Goal: Check status: Check status

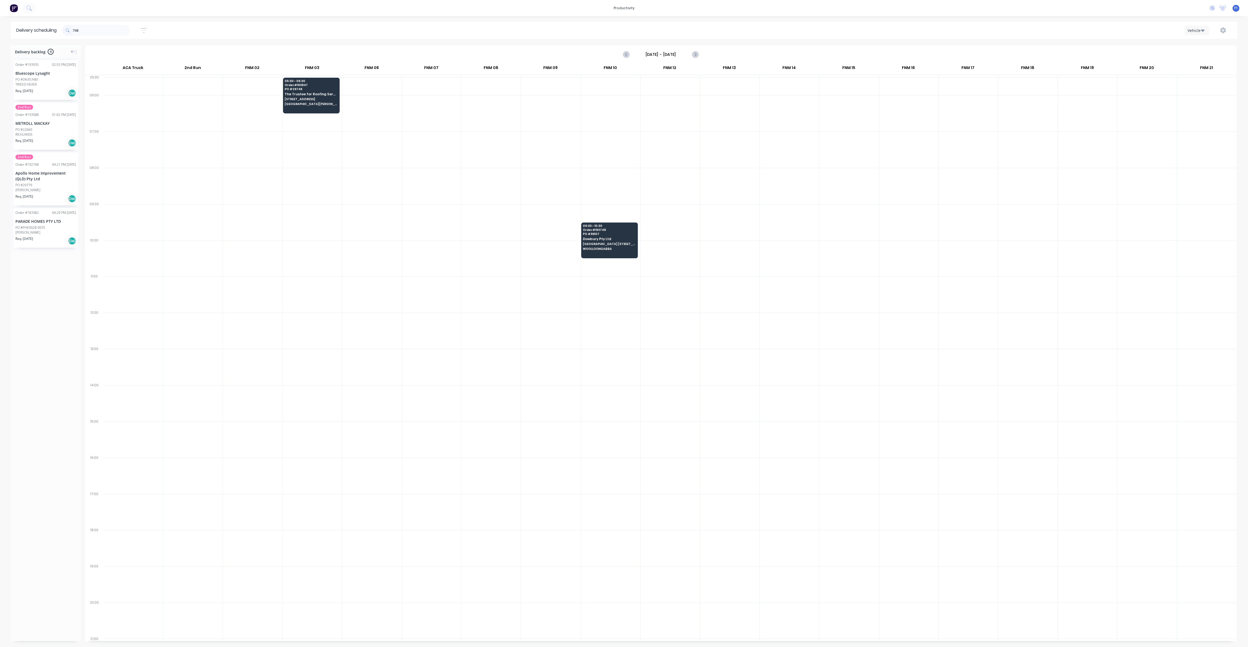
scroll to position [0, 0]
type input "748"
click at [610, 240] on div "09:30 - 10:30 Order # 193748 PO # 96107 Dowbury Pty Ltd [GEOGRAPHIC_DATA] [STRE…" at bounding box center [609, 238] width 56 height 30
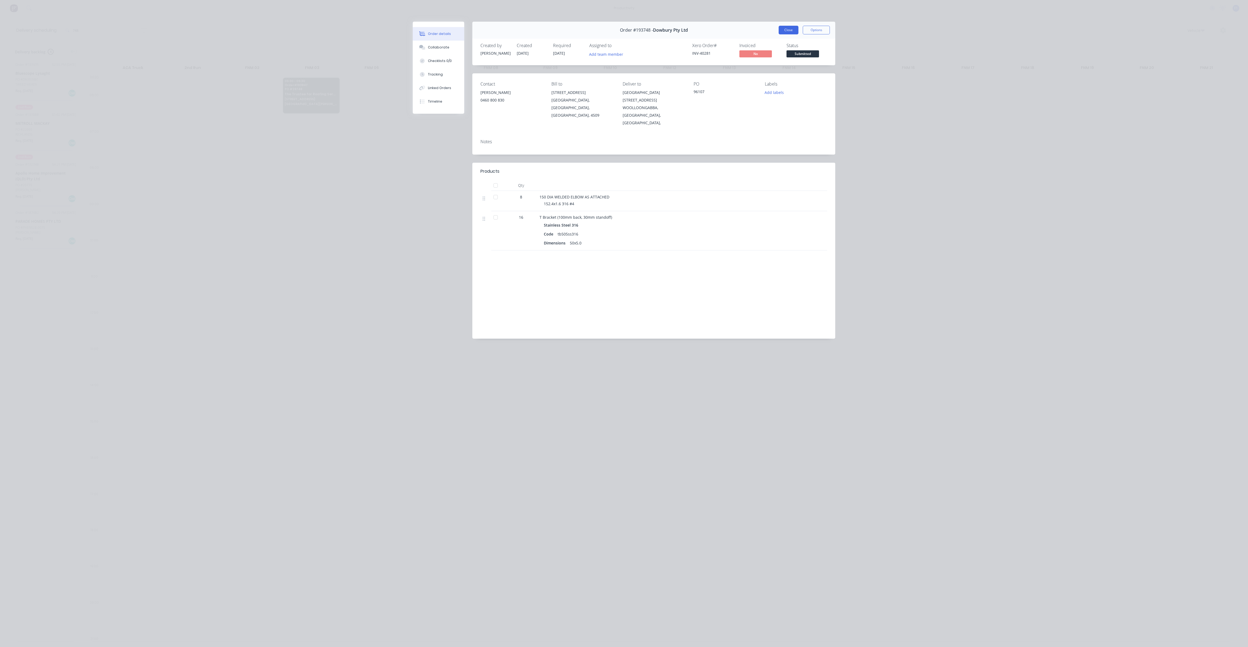
click at [789, 28] on button "Close" at bounding box center [788, 30] width 20 height 9
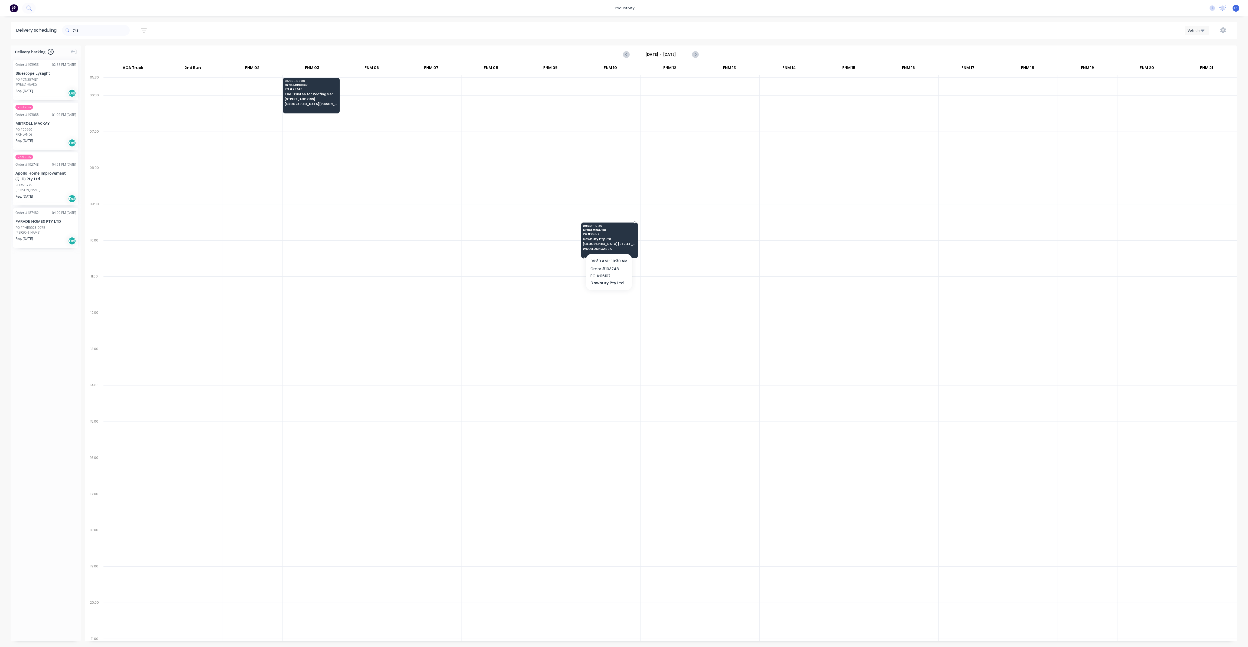
click at [616, 237] on span "Dowbury Pty Ltd" at bounding box center [609, 239] width 53 height 4
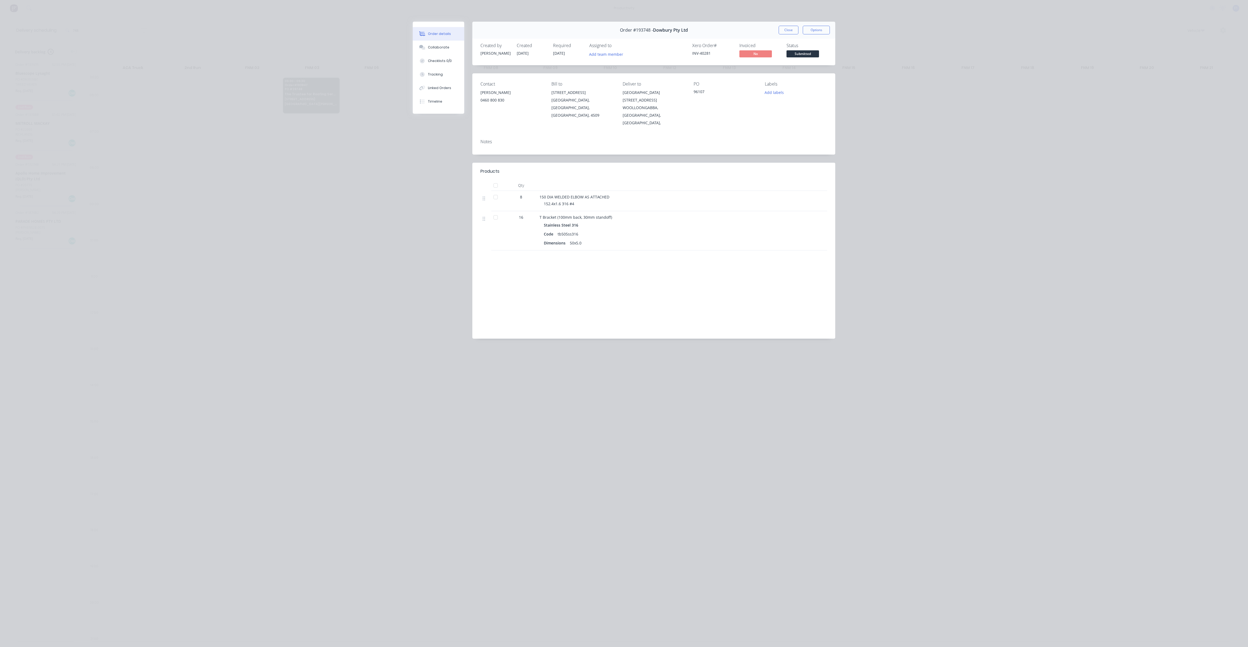
click at [781, 34] on div "Order #193748 - Dowbury Pty Ltd Close Options" at bounding box center [653, 30] width 363 height 17
click at [787, 29] on button "Close" at bounding box center [788, 30] width 20 height 9
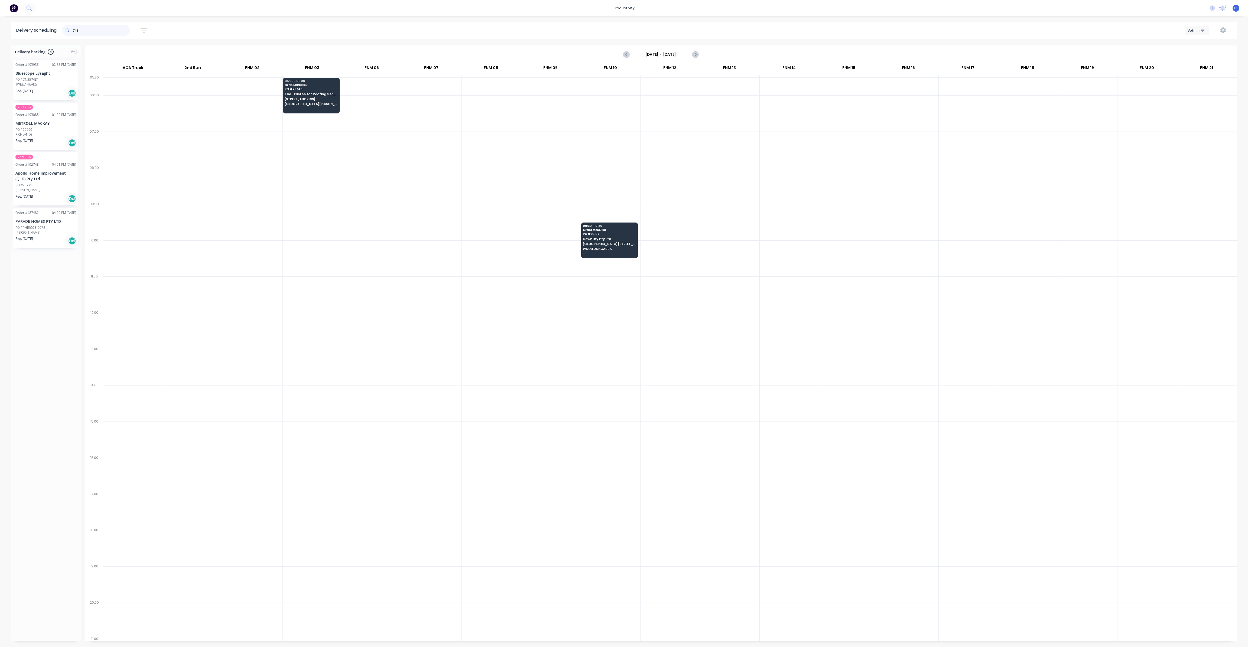
drag, startPoint x: 122, startPoint y: 35, endPoint x: 80, endPoint y: 38, distance: 42.4
click at [80, 38] on div "748 Sort by Most recent Created date Required date Order number Customer name M…" at bounding box center [649, 30] width 1175 height 17
drag, startPoint x: 95, startPoint y: 28, endPoint x: 7, endPoint y: 44, distance: 89.6
click at [7, 44] on div "Delivery scheduling 748 Sort by Most recent Created date Required date Order nu…" at bounding box center [624, 334] width 1248 height 625
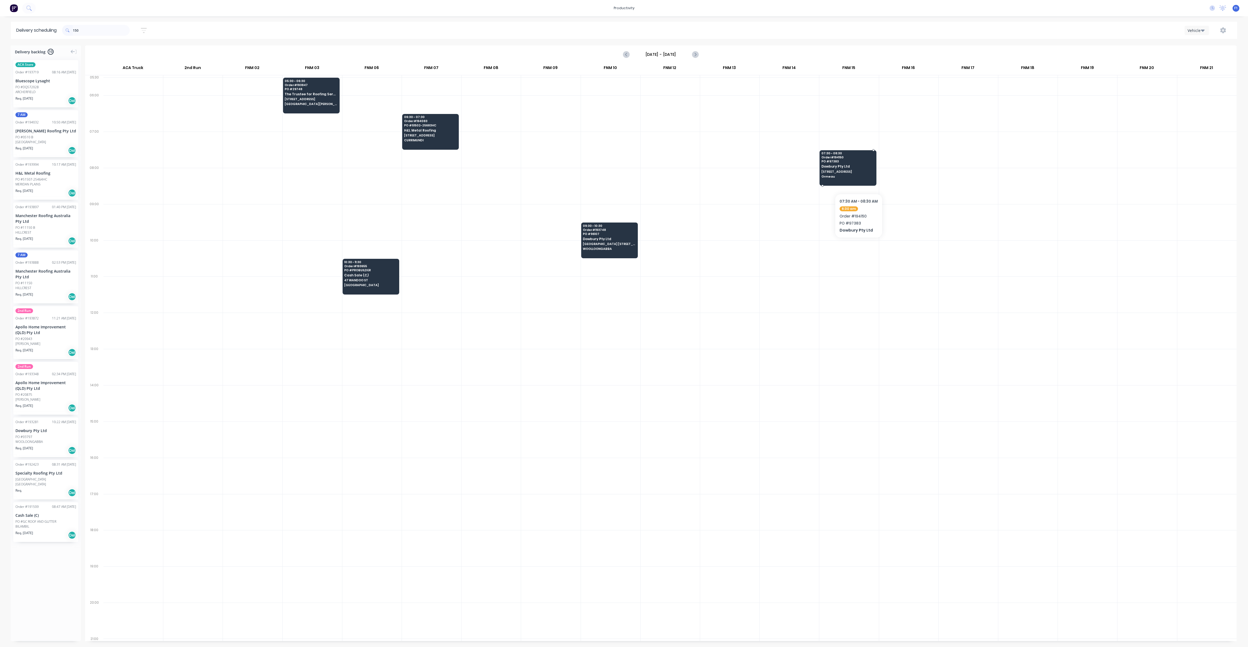
click at [858, 177] on span "Ormeau" at bounding box center [847, 176] width 53 height 3
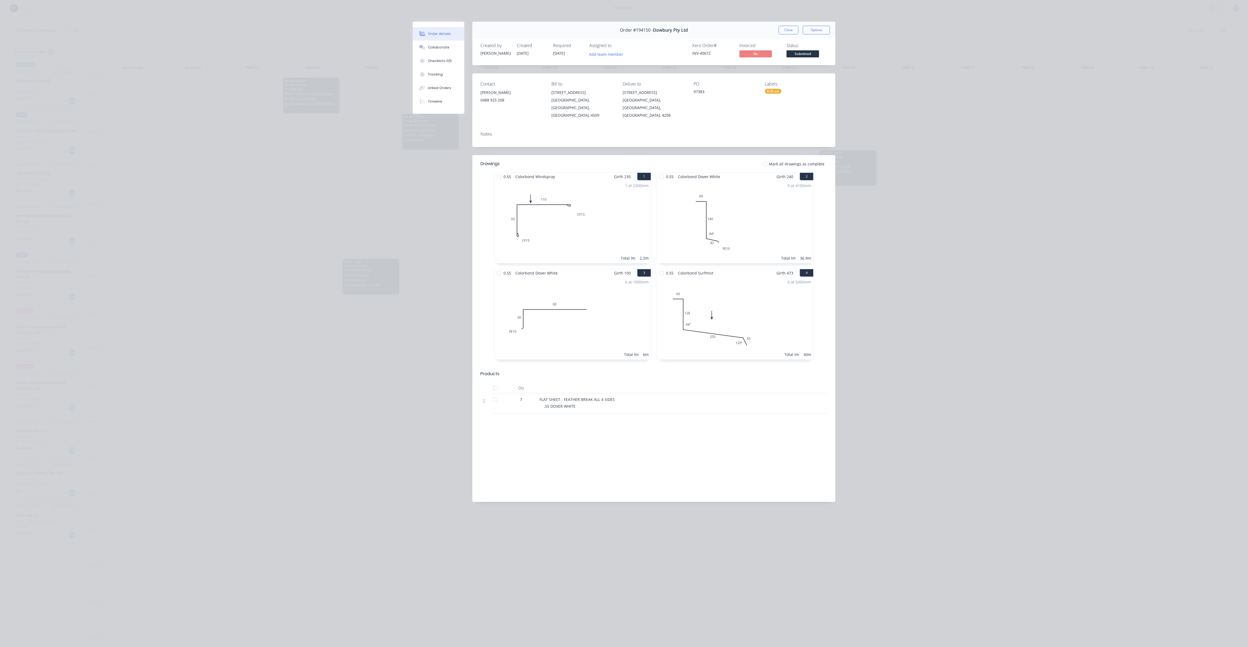
drag, startPoint x: 784, startPoint y: 27, endPoint x: 772, endPoint y: 26, distance: 12.2
click at [784, 27] on button "Close" at bounding box center [788, 30] width 20 height 9
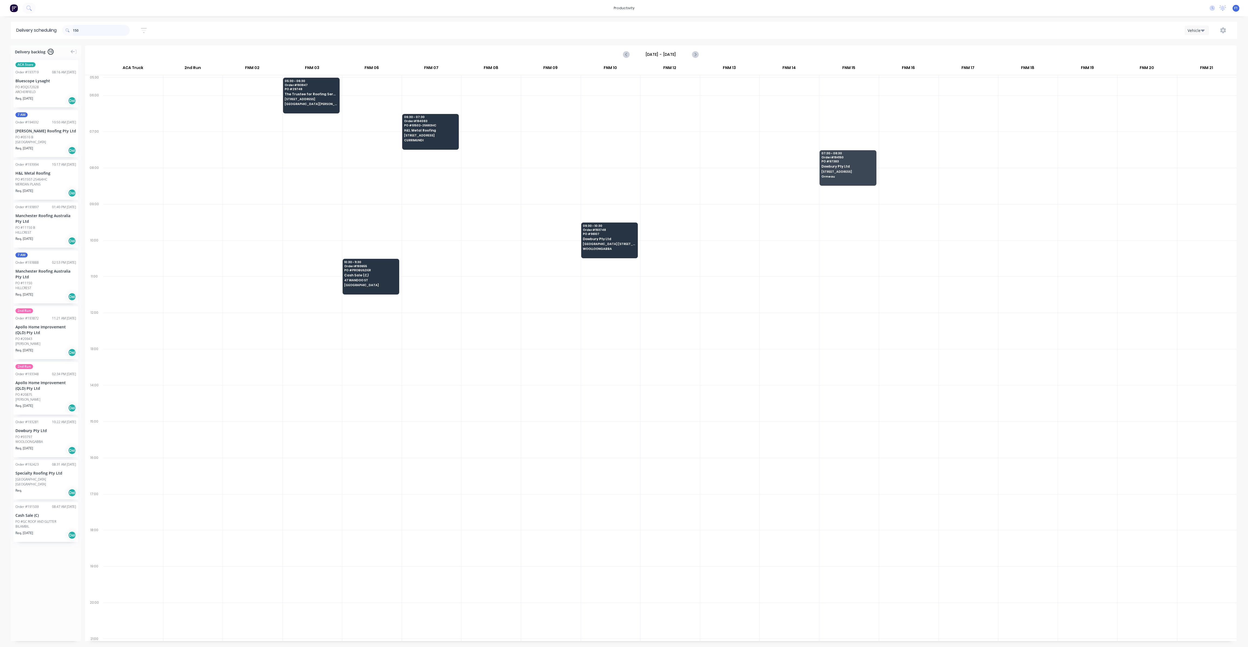
click at [75, 30] on input "150" at bounding box center [101, 30] width 57 height 11
type input "0"
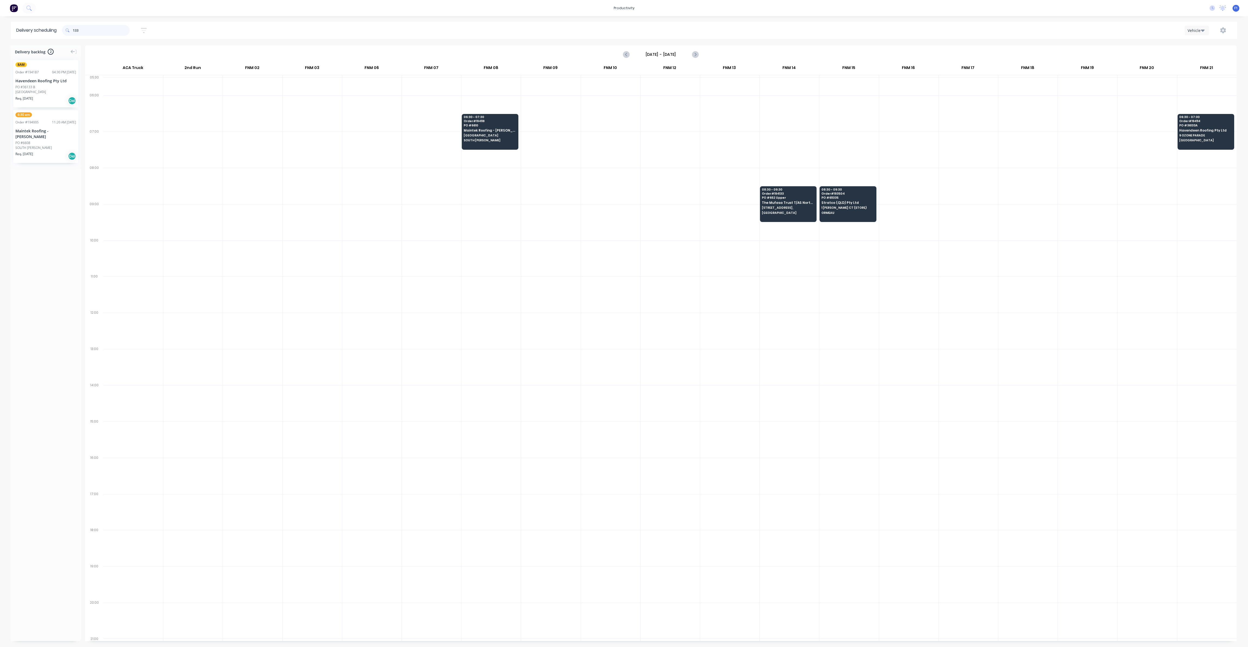
click at [75, 33] on input "133" at bounding box center [101, 30] width 57 height 11
type input "3"
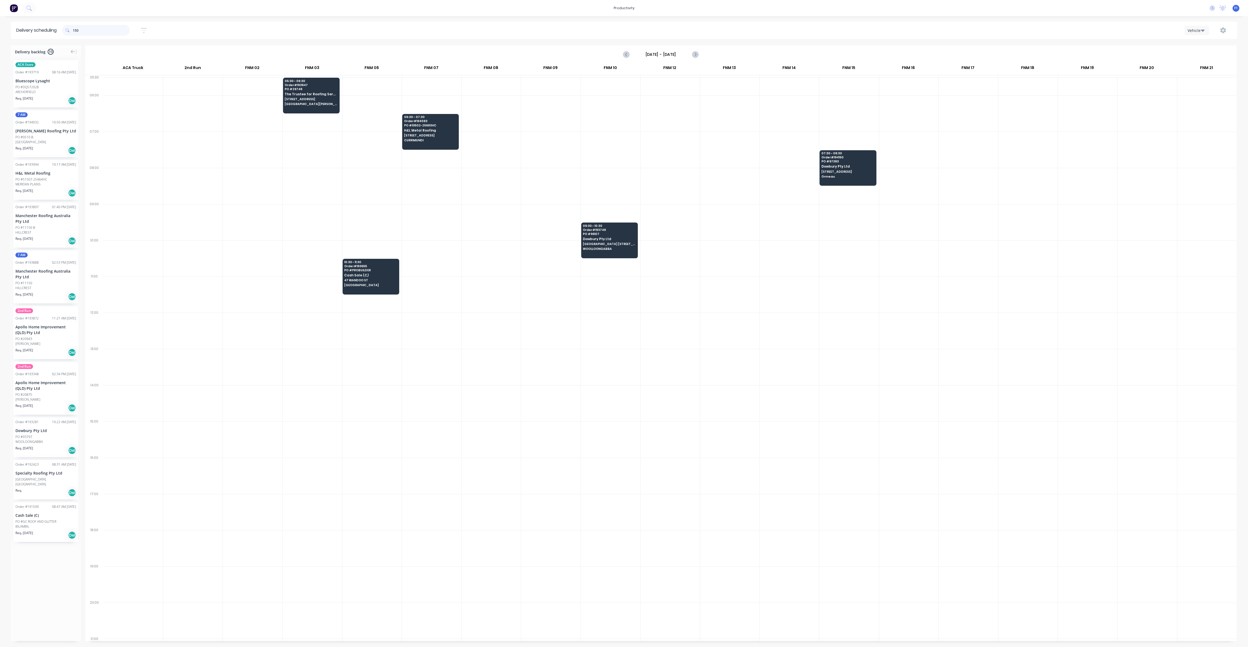
click at [74, 32] on input "150" at bounding box center [101, 30] width 57 height 11
type input "0"
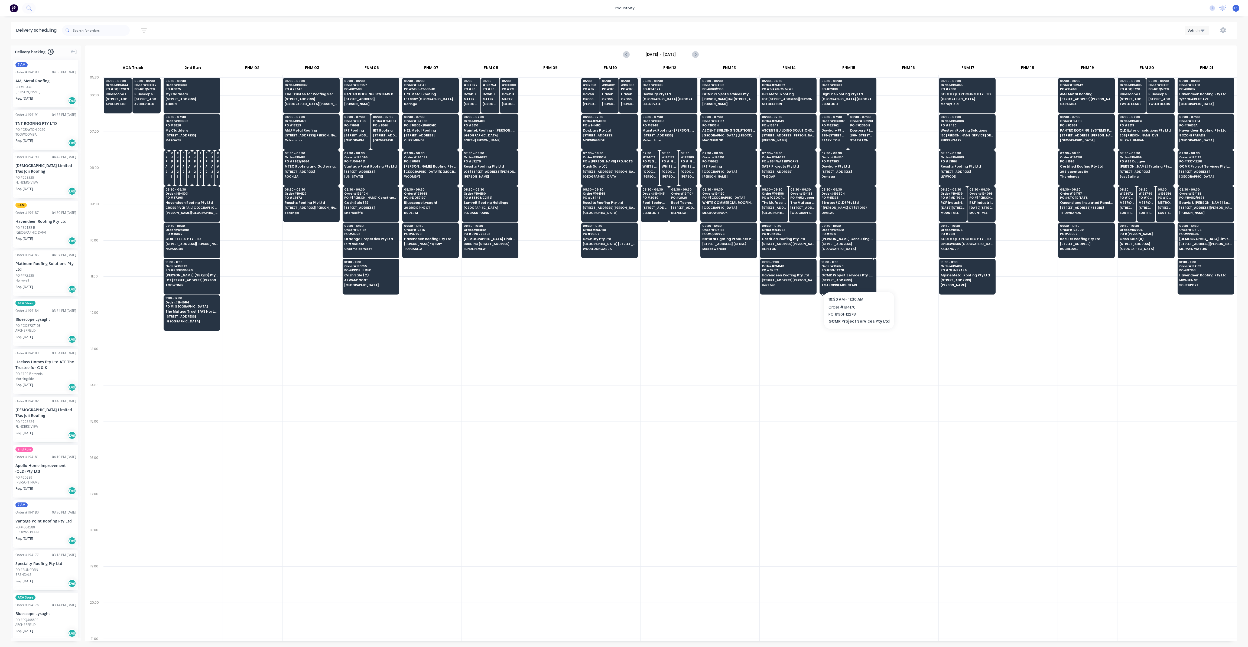
click at [856, 279] on span "[STREET_ADDRESS]" at bounding box center [847, 280] width 53 height 3
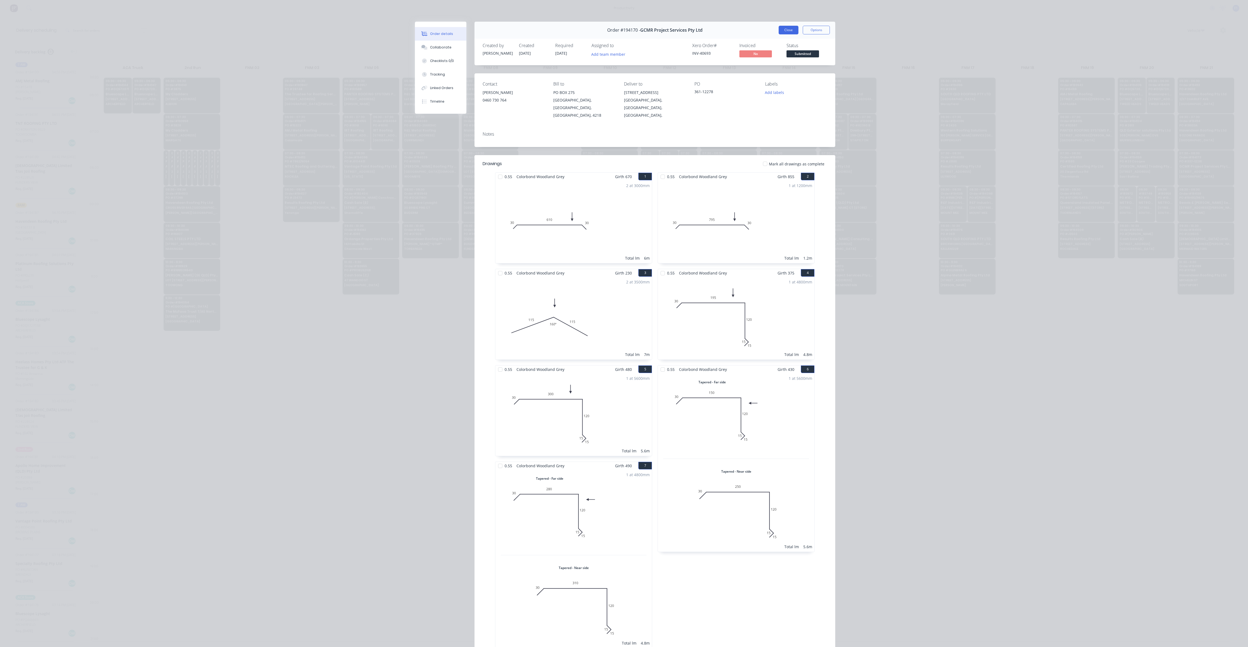
click at [782, 30] on button "Close" at bounding box center [788, 30] width 20 height 9
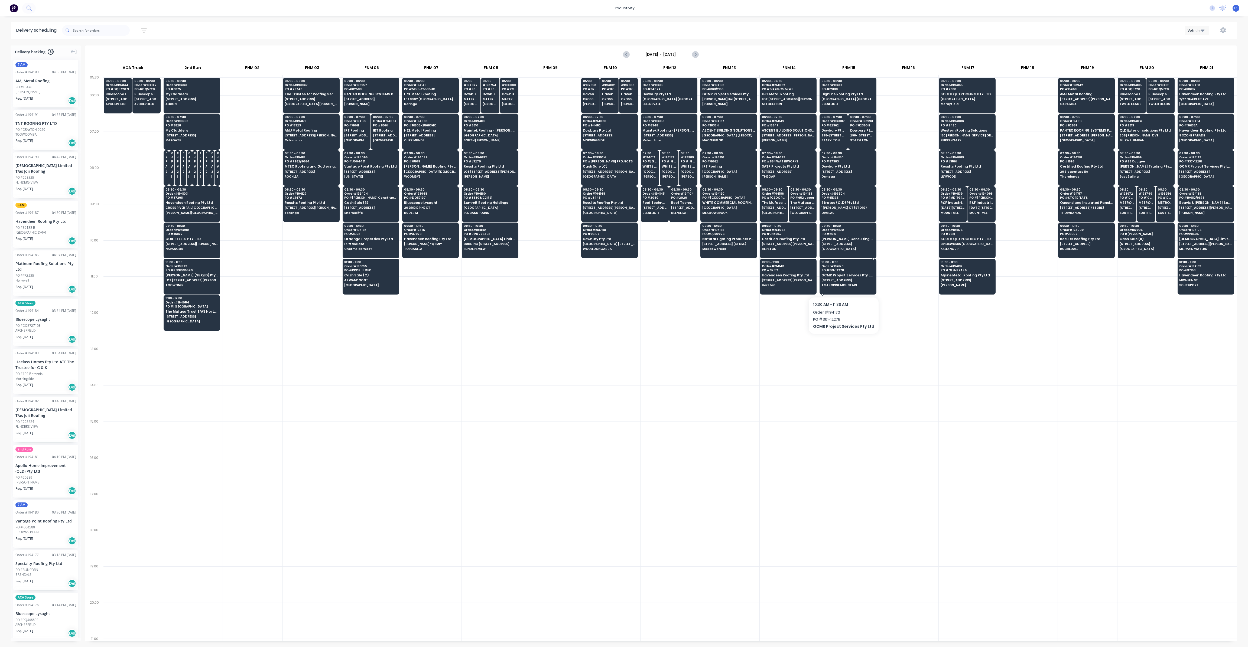
click at [841, 283] on span "TMABORINE MOUNTAIN" at bounding box center [847, 284] width 53 height 3
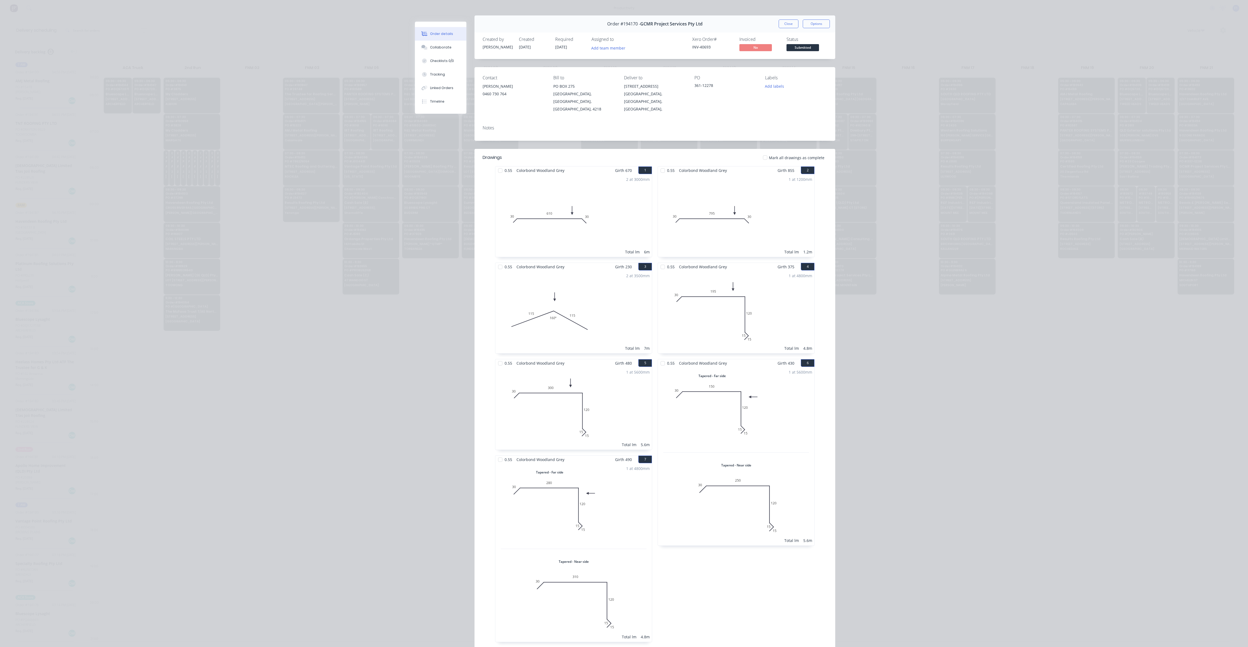
scroll to position [0, 0]
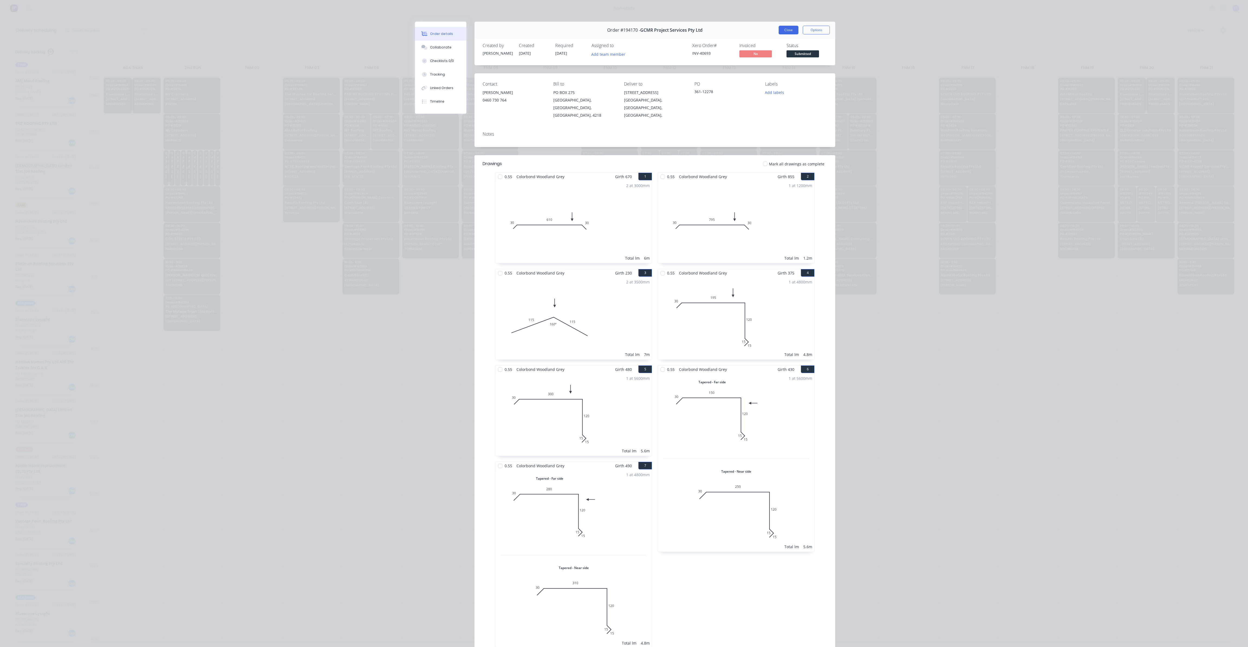
click at [782, 32] on button "Close" at bounding box center [788, 30] width 20 height 9
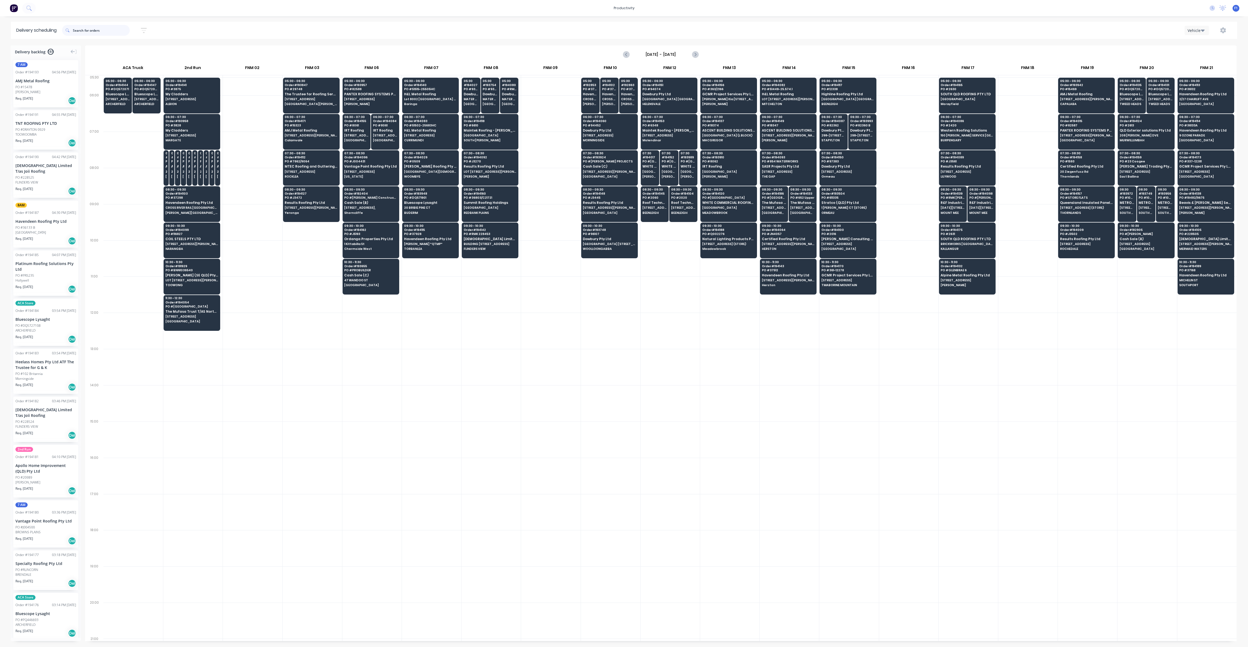
click at [89, 29] on input "text" at bounding box center [101, 30] width 57 height 11
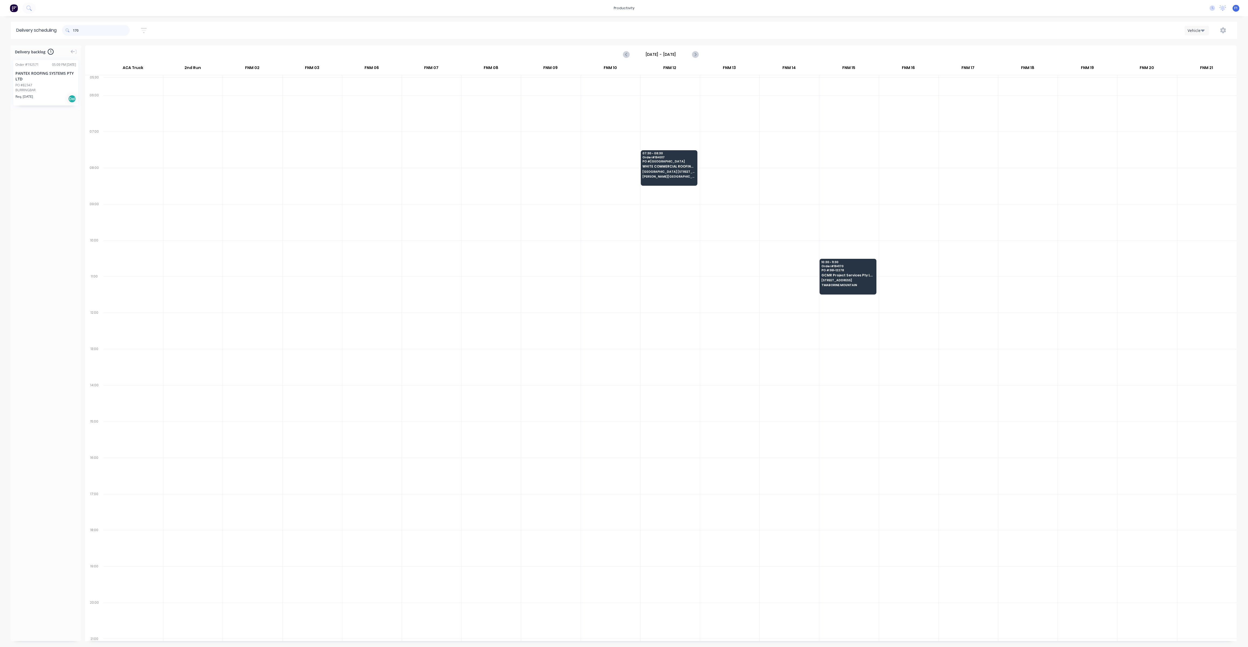
click at [76, 31] on input "170" at bounding box center [101, 30] width 57 height 11
click at [74, 28] on input "170" at bounding box center [101, 30] width 57 height 11
type input "0"
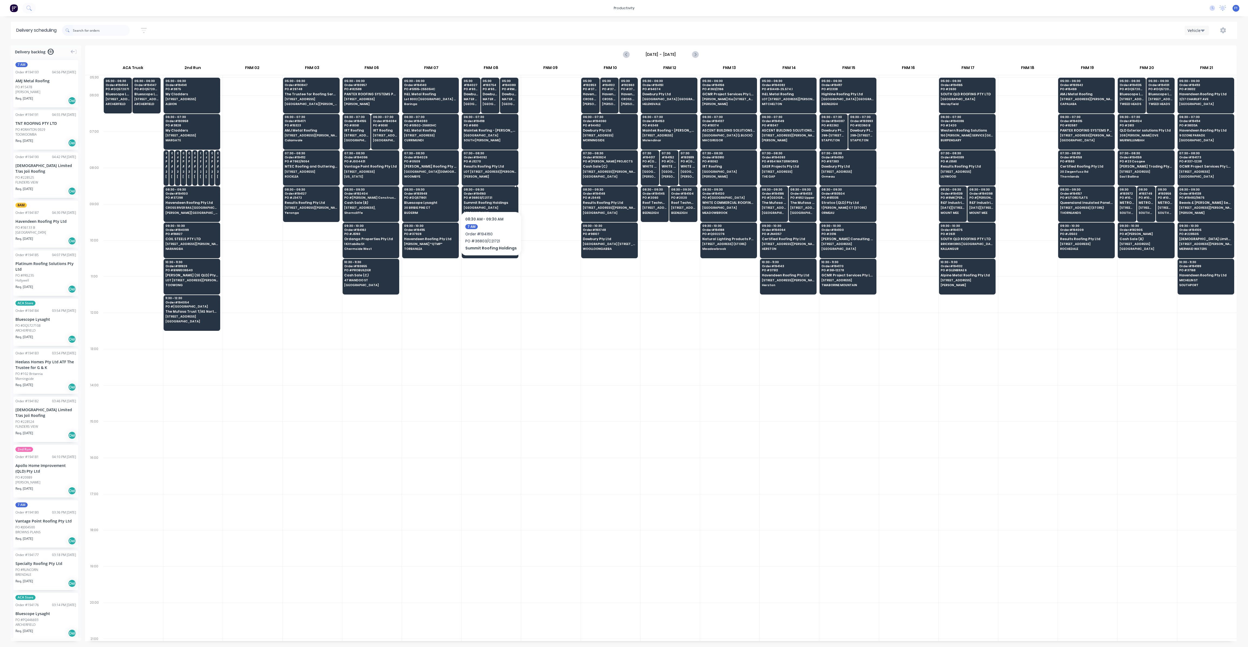
click at [489, 196] on span "PO # 36803/C21721" at bounding box center [490, 197] width 53 height 3
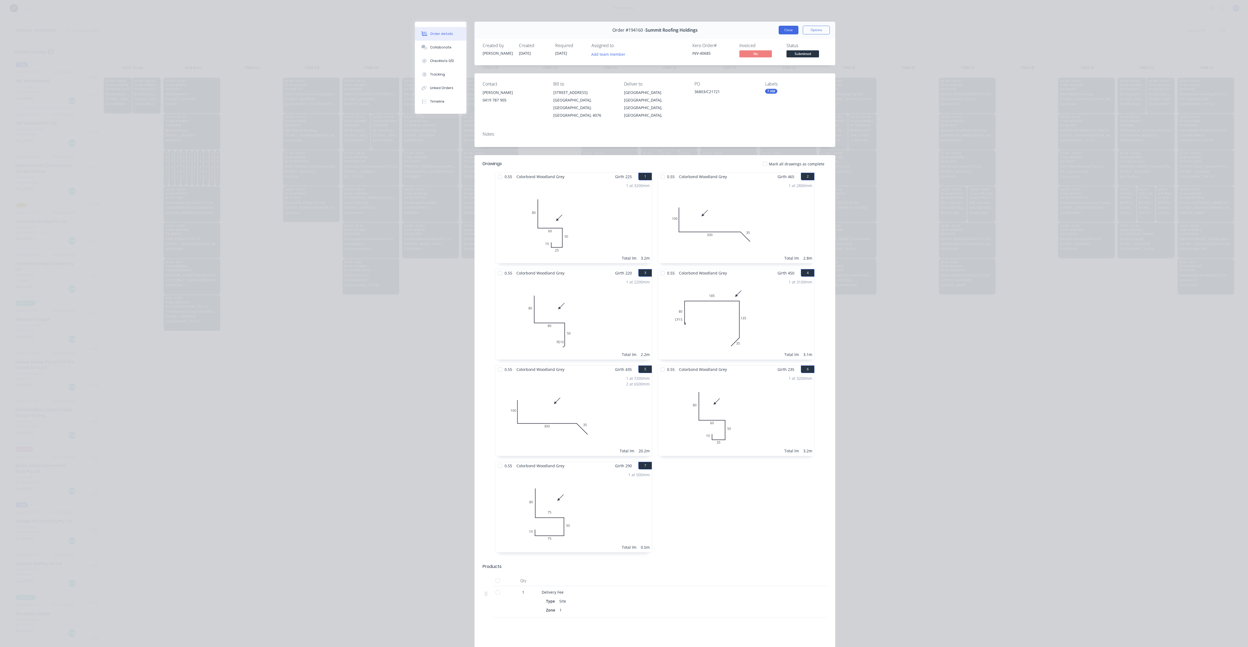
click at [782, 30] on button "Close" at bounding box center [788, 30] width 20 height 9
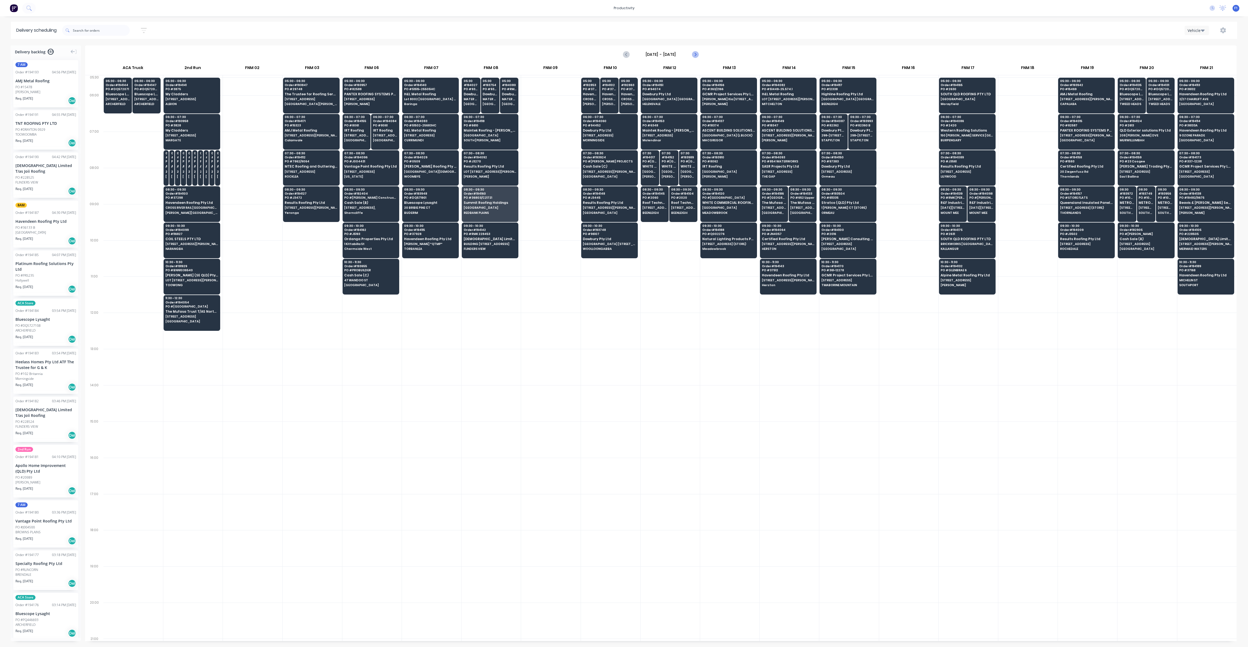
click at [698, 57] on button "Next page" at bounding box center [694, 54] width 11 height 11
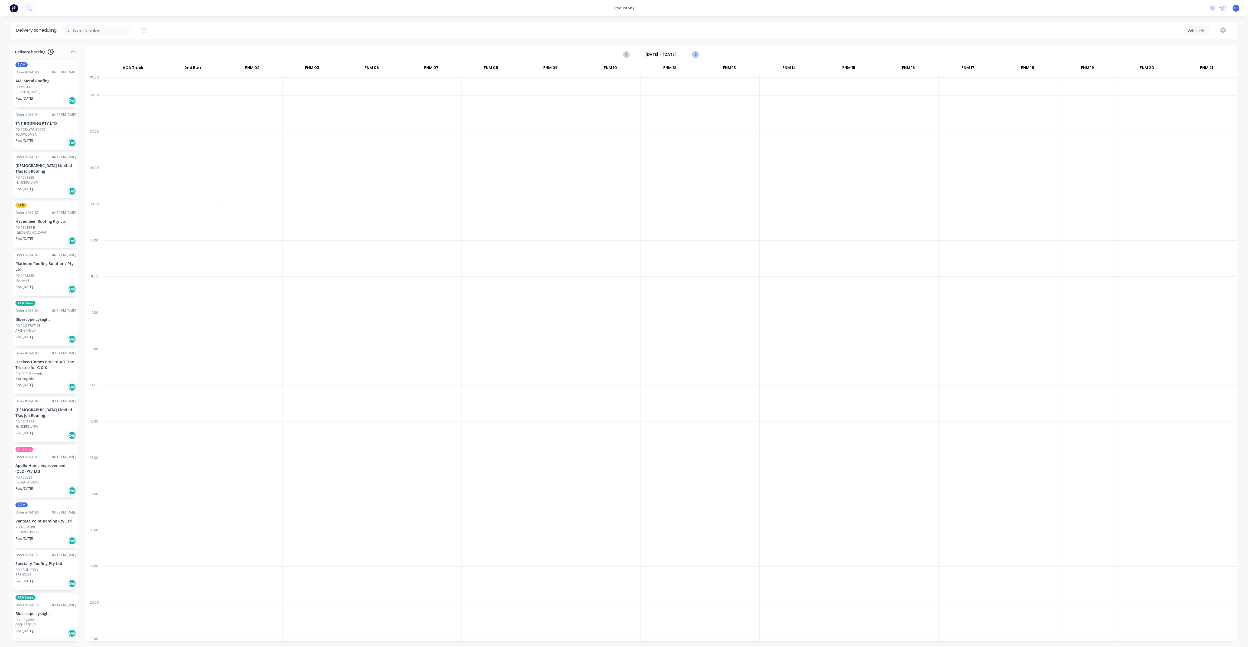
click at [693, 57] on icon "Next page" at bounding box center [694, 54] width 6 height 6
click at [628, 54] on icon "Previous page" at bounding box center [626, 54] width 6 height 6
click at [624, 57] on icon "Previous page" at bounding box center [626, 54] width 6 height 6
click at [625, 57] on icon "Previous page" at bounding box center [626, 54] width 6 height 6
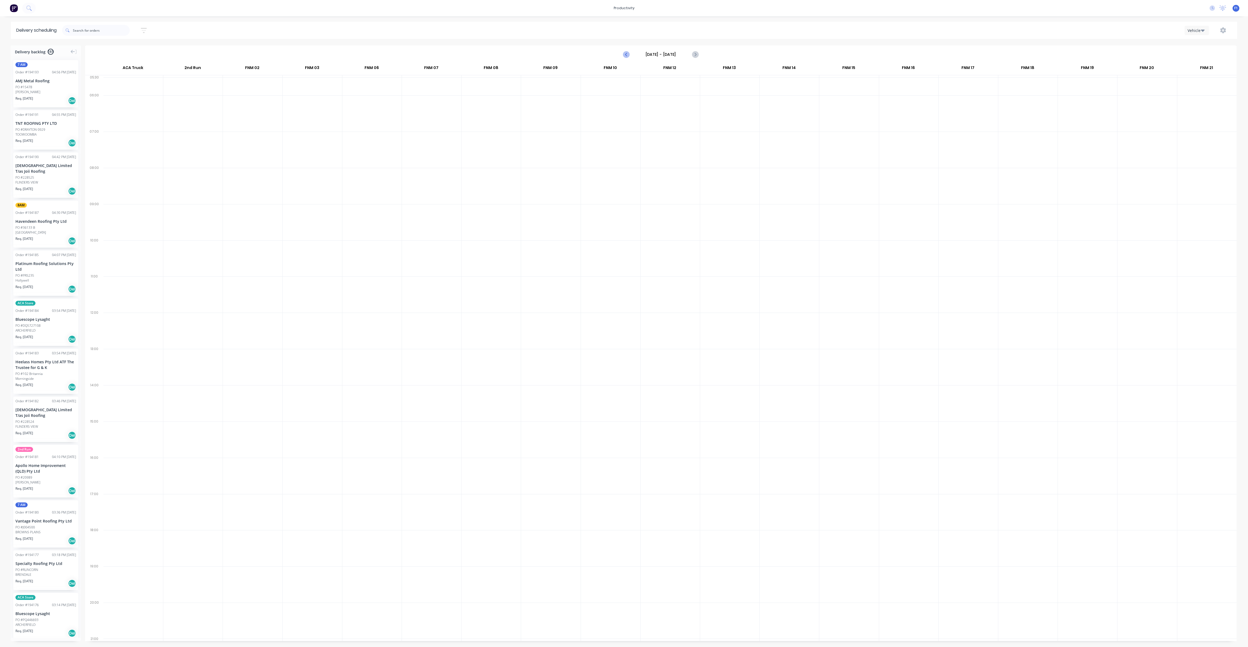
type input "[DATE] - [DATE]"
